Goal: Information Seeking & Learning: Learn about a topic

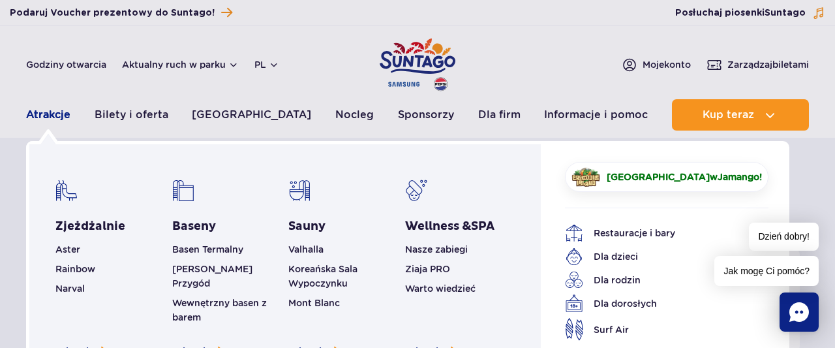
click at [41, 107] on link "Atrakcje" at bounding box center [48, 114] width 44 height 31
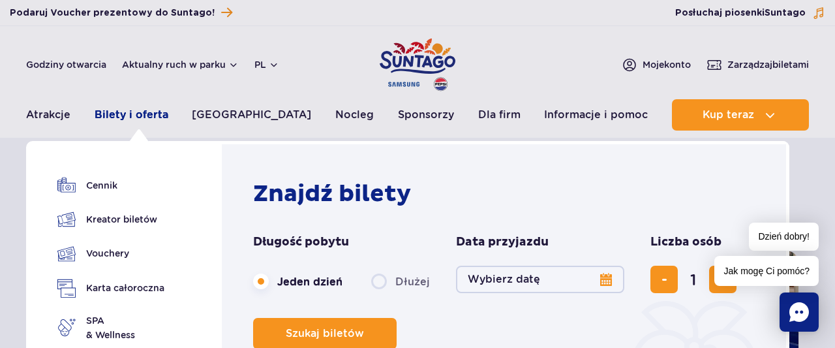
click at [134, 114] on link "Bilety i oferta" at bounding box center [132, 114] width 74 height 31
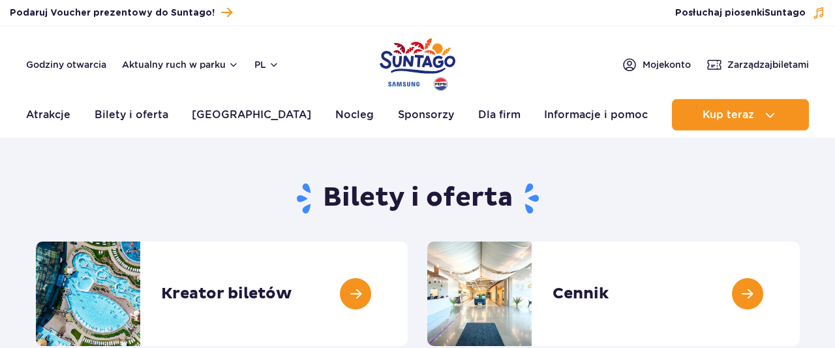
scroll to position [68, 0]
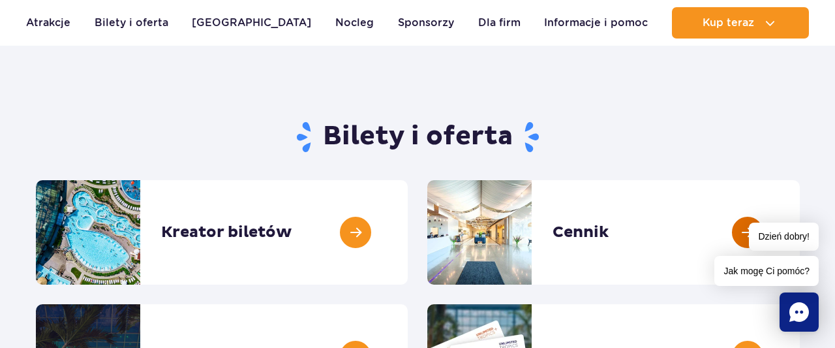
click at [800, 226] on link at bounding box center [800, 232] width 0 height 104
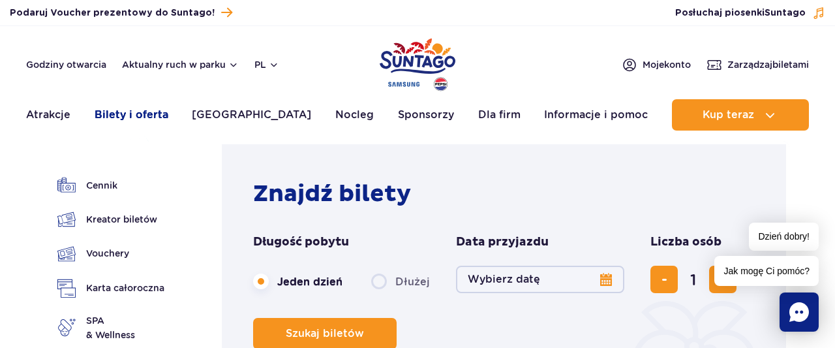
click at [134, 115] on link "Bilety i oferta" at bounding box center [132, 114] width 74 height 31
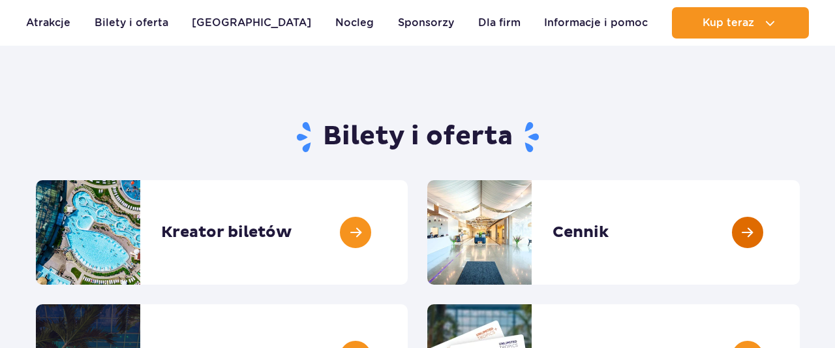
scroll to position [68, 0]
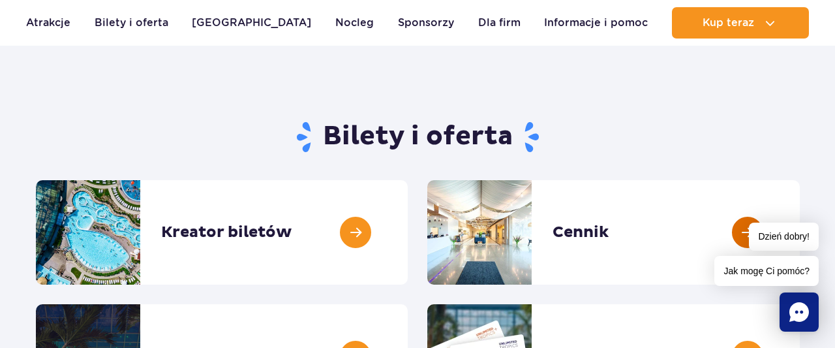
click at [800, 228] on link at bounding box center [800, 232] width 0 height 104
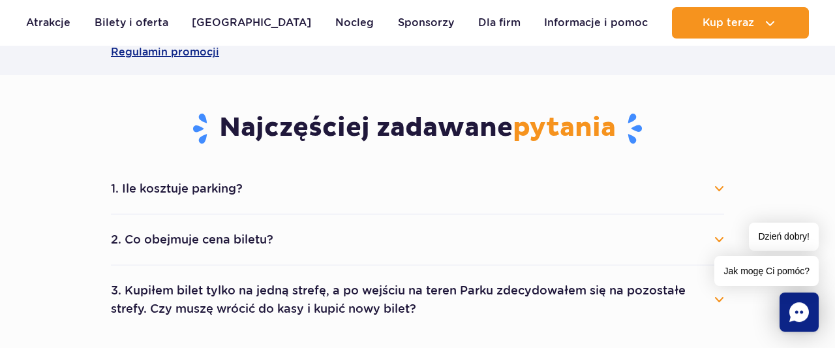
scroll to position [678, 0]
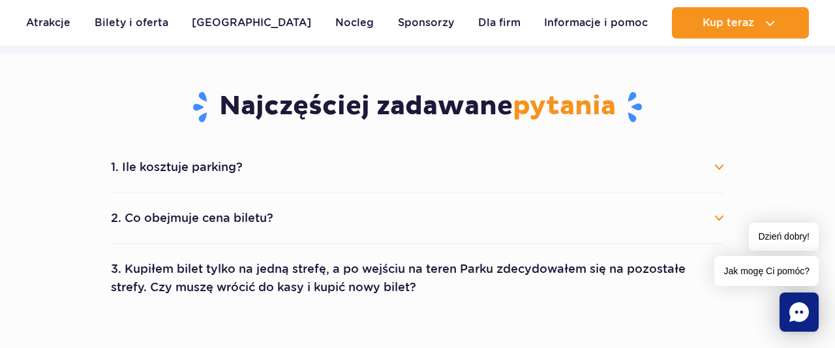
click at [245, 213] on button "2. Co obejmuje cena biletu?" at bounding box center [417, 217] width 613 height 29
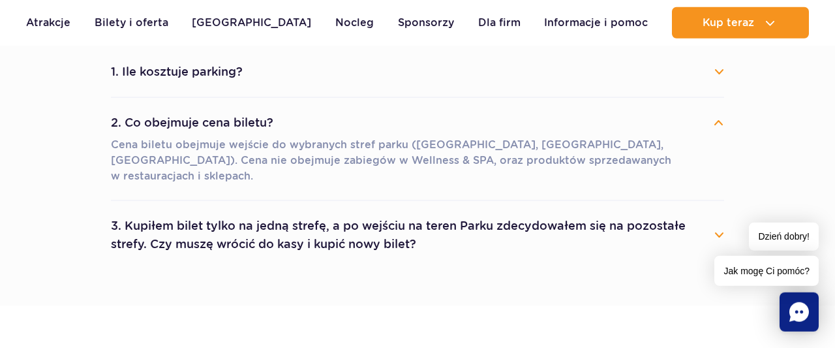
scroll to position [746, 0]
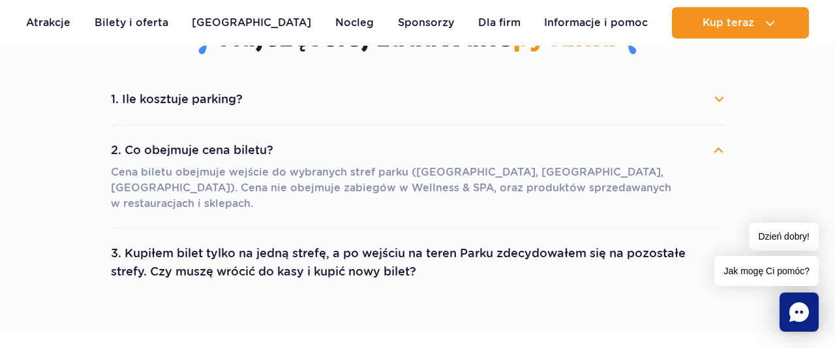
click at [266, 242] on button "3. Kupiłem bilet tylko na jedną strefę, a po wejściu na teren Parku zdecydowałe…" at bounding box center [417, 262] width 613 height 47
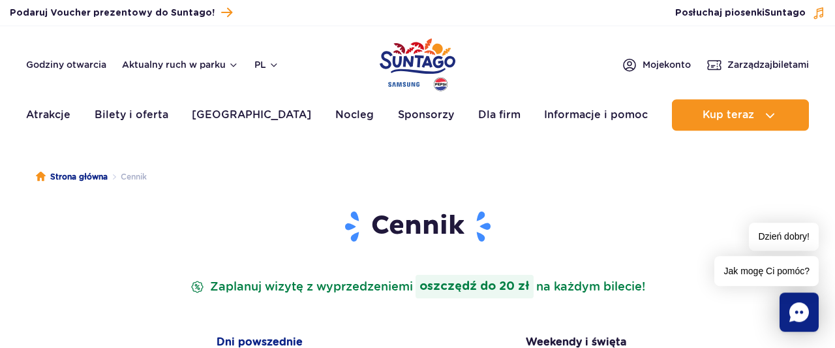
scroll to position [0, 0]
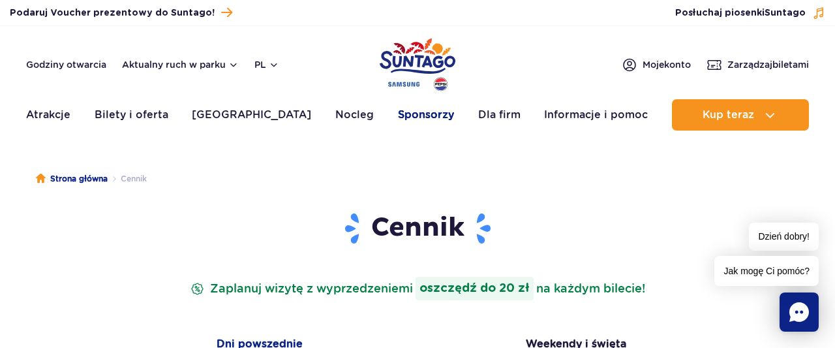
click at [402, 110] on link "Sponsorzy" at bounding box center [426, 114] width 56 height 31
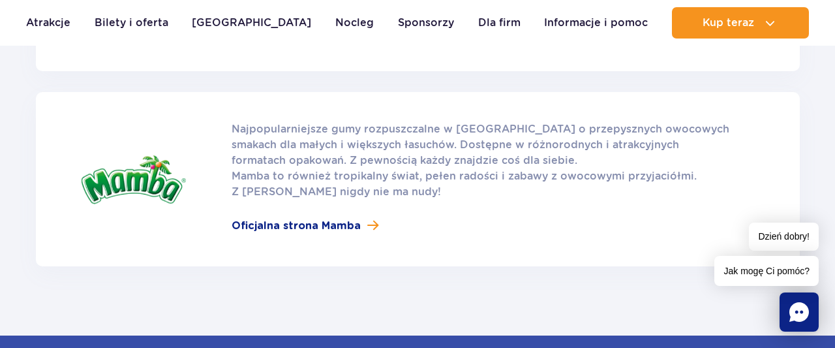
scroll to position [2103, 0]
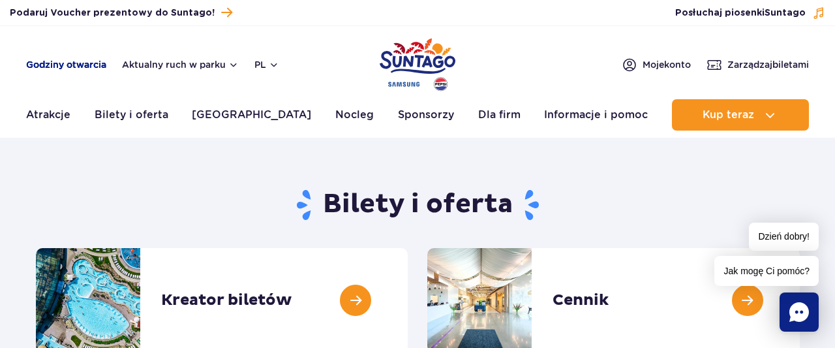
click at [78, 70] on link "Godziny otwarcia" at bounding box center [66, 64] width 80 height 13
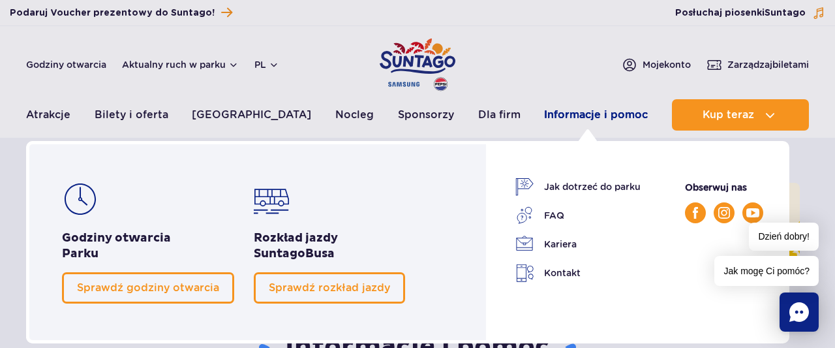
click at [584, 111] on link "Informacje i pomoc" at bounding box center [596, 114] width 104 height 31
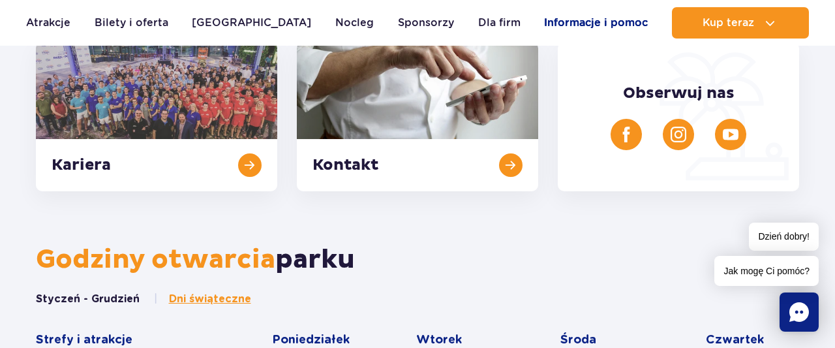
scroll to position [543, 0]
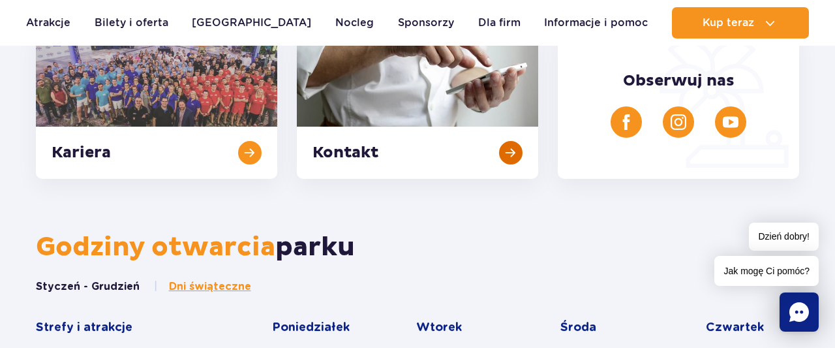
click at [365, 76] on link at bounding box center [417, 103] width 241 height 149
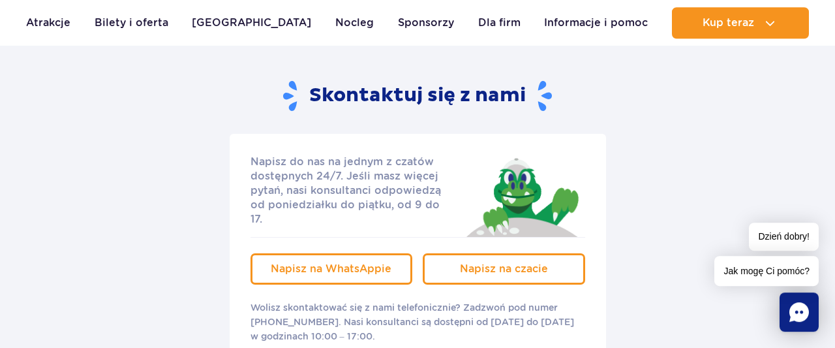
scroll to position [203, 0]
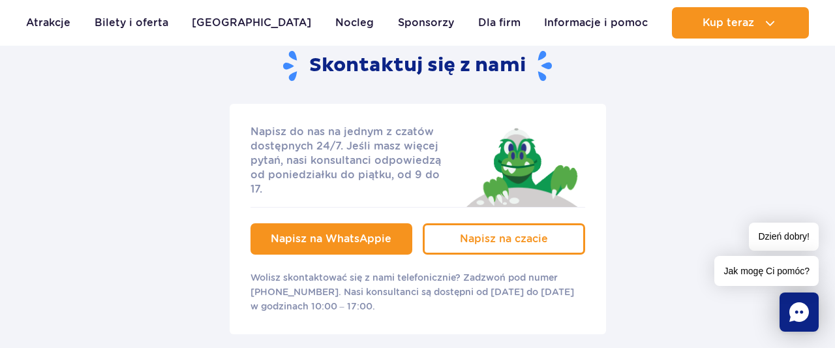
click at [354, 232] on span "Napisz na WhatsAppie" at bounding box center [331, 238] width 121 height 12
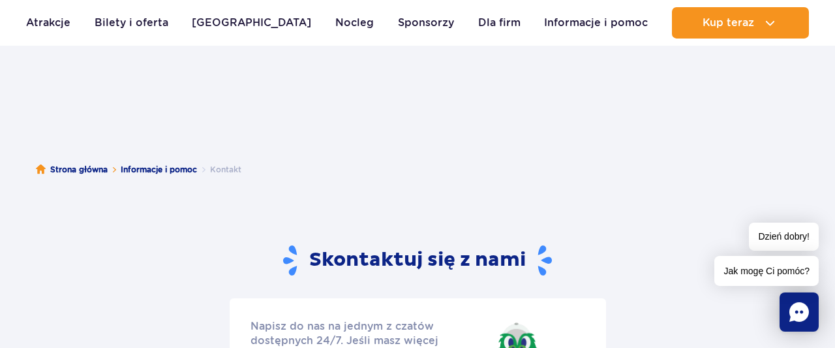
scroll to position [0, 0]
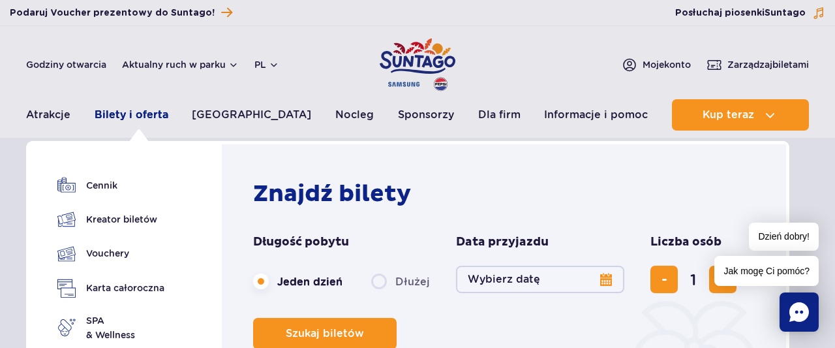
click at [132, 113] on link "Bilety i oferta" at bounding box center [132, 114] width 74 height 31
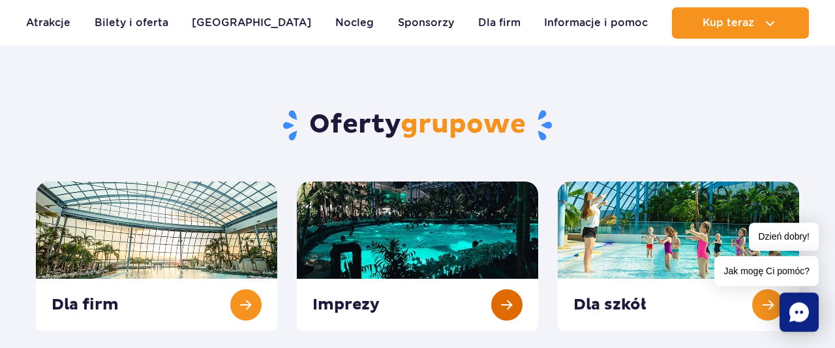
scroll to position [475, 0]
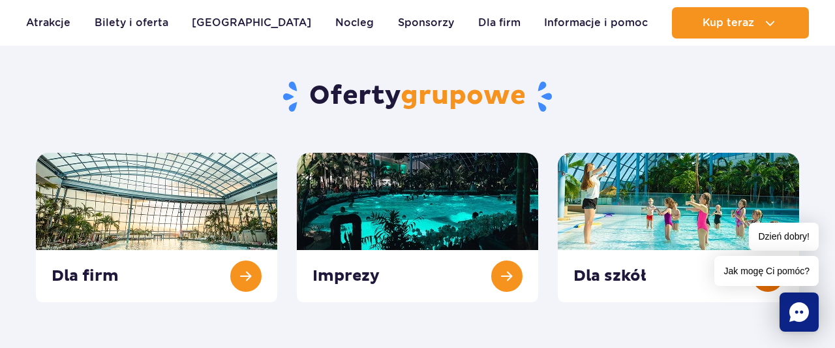
click at [625, 220] on link at bounding box center [678, 227] width 241 height 149
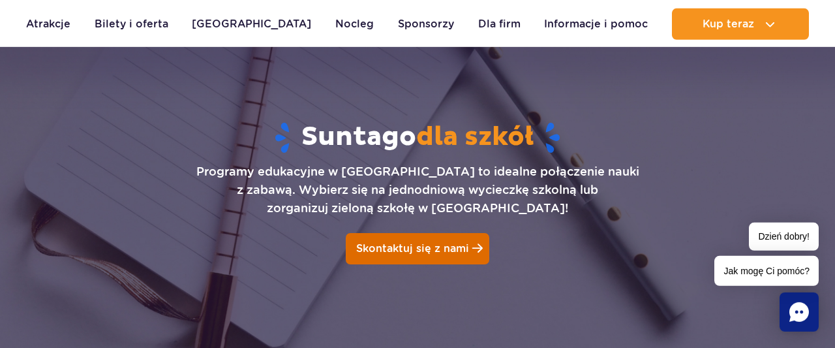
scroll to position [68, 0]
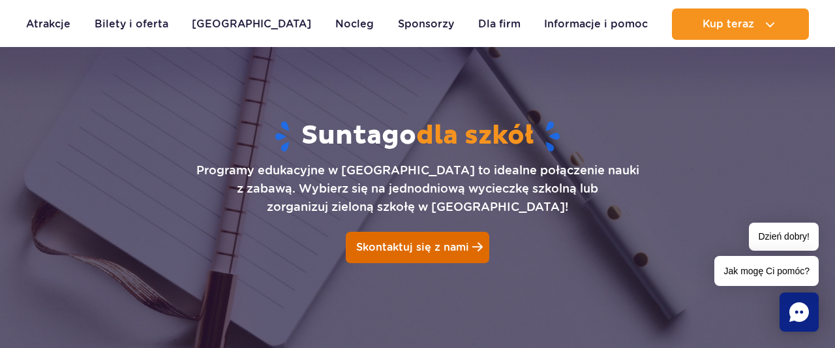
click at [422, 247] on span "Skontaktuj się z nami" at bounding box center [412, 247] width 113 height 12
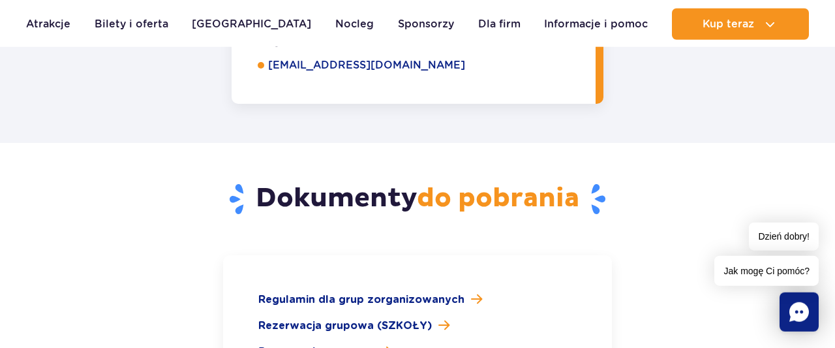
scroll to position [1844, 0]
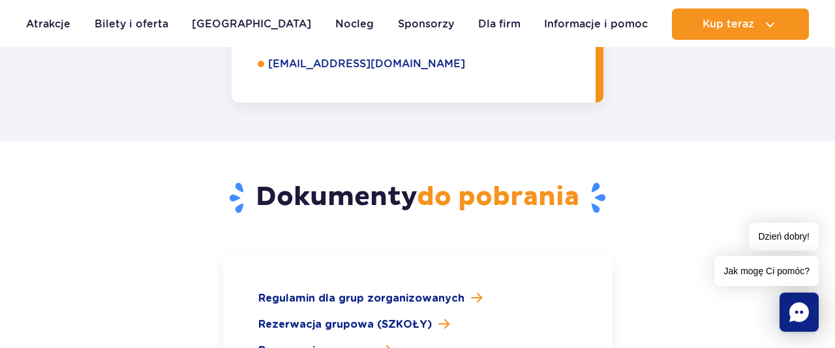
click at [422, 290] on span "Regulamin dla grup zorganizowanych" at bounding box center [361, 298] width 206 height 16
click at [376, 316] on span "Rezerwacja grupowa (SZKOŁY)" at bounding box center [344, 324] width 173 height 16
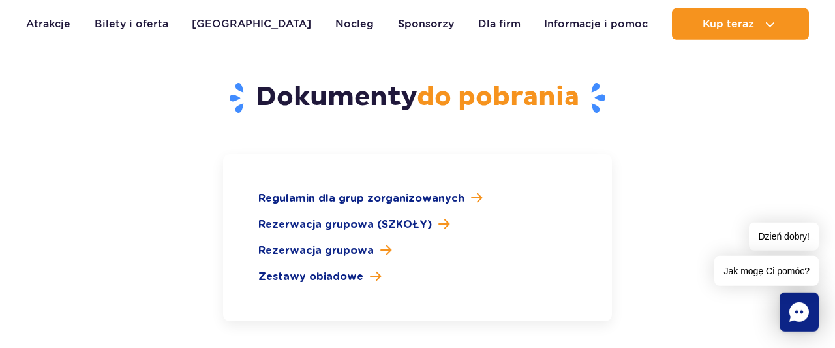
scroll to position [1980, 0]
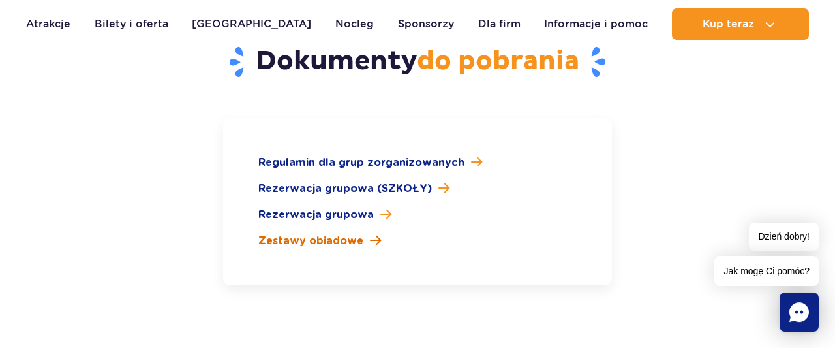
click at [328, 233] on span "Zestawy obiadowe" at bounding box center [310, 241] width 105 height 16
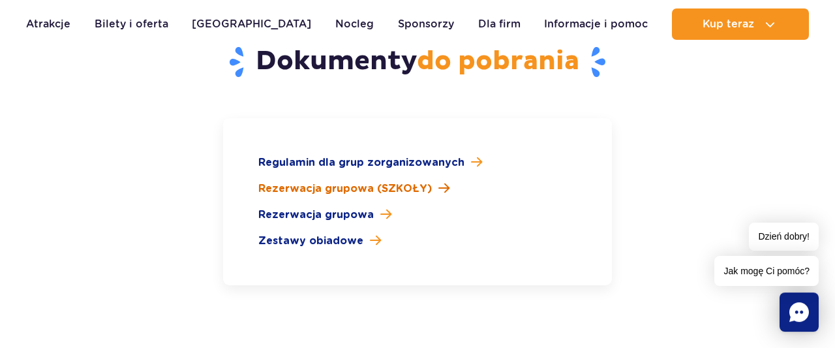
click at [368, 181] on span "Rezerwacja grupowa (SZKOŁY)" at bounding box center [344, 189] width 173 height 16
